Goal: Check status

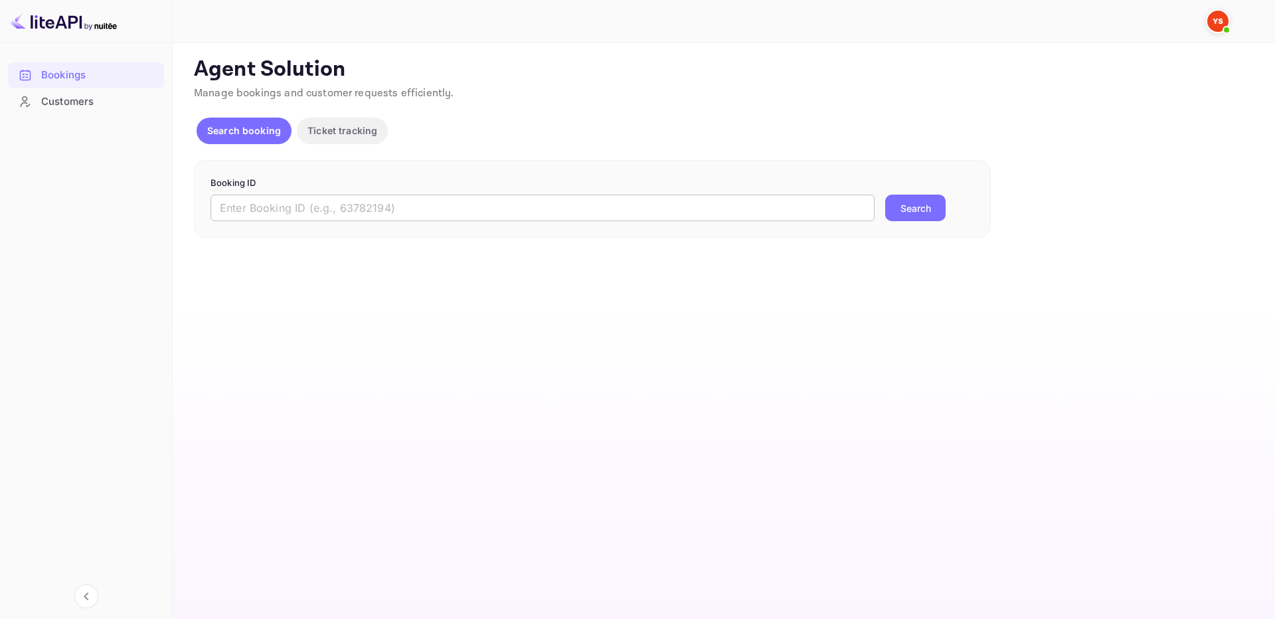
drag, startPoint x: 0, startPoint y: 0, endPoint x: 592, endPoint y: 218, distance: 631.3
click at [571, 220] on input "text" at bounding box center [542, 208] width 664 height 27
paste input "9512811"
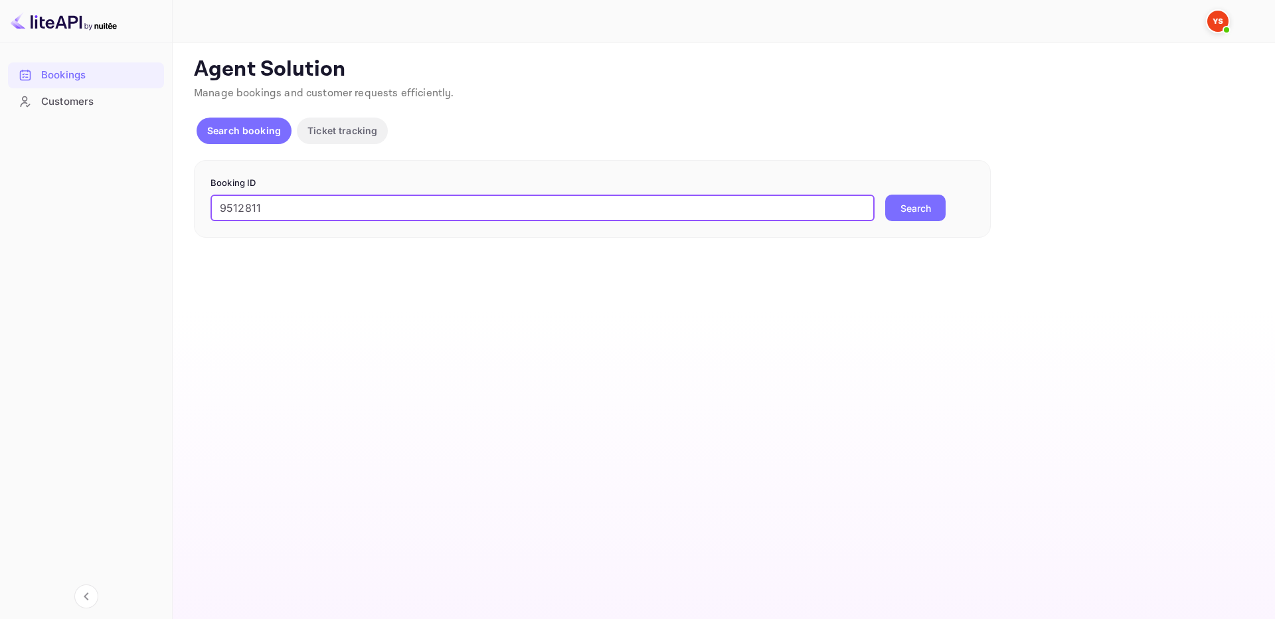
type input "9512811"
click at [898, 206] on button "Search" at bounding box center [915, 208] width 60 height 27
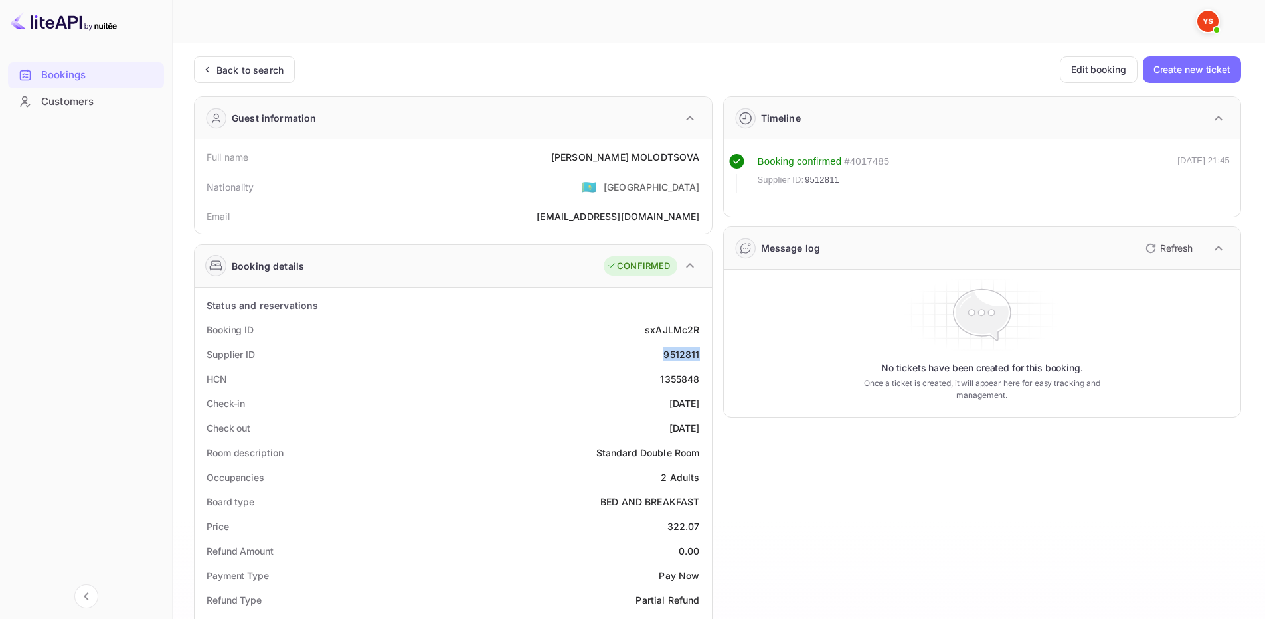
drag, startPoint x: 662, startPoint y: 356, endPoint x: 706, endPoint y: 351, distance: 44.1
click at [706, 351] on div "Supplier ID 9512811" at bounding box center [453, 354] width 507 height 25
copy div "9512811"
drag, startPoint x: 593, startPoint y: 158, endPoint x: 691, endPoint y: 150, distance: 97.9
click at [711, 163] on div "Full name [PERSON_NAME] Nationality 🇰🇿 [DEMOGRAPHIC_DATA] Email [EMAIL_ADDRESS]…" at bounding box center [453, 186] width 517 height 94
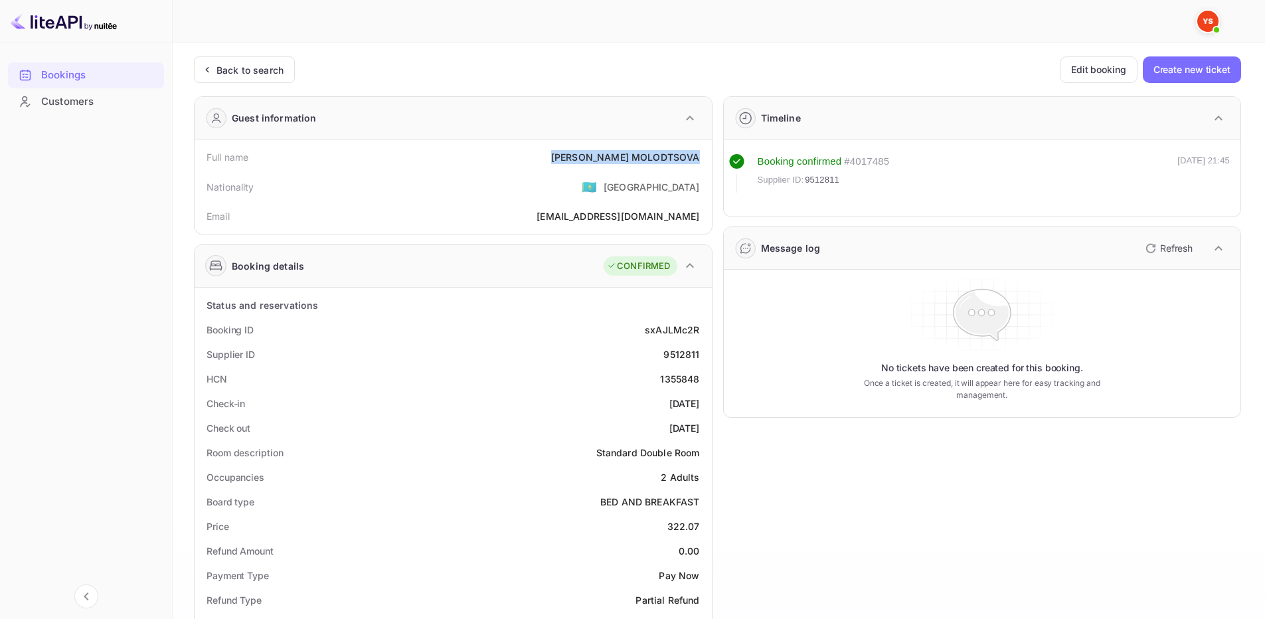
copy div "[PERSON_NAME]"
drag, startPoint x: 667, startPoint y: 529, endPoint x: 700, endPoint y: 528, distance: 32.5
click at [700, 528] on div "Price 322.07" at bounding box center [453, 526] width 507 height 25
copy div "322.07"
